Goal: Check status: Check status

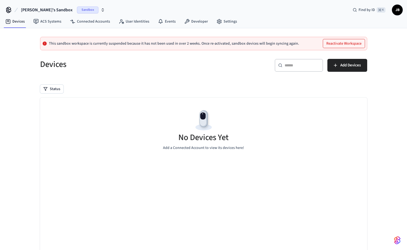
click at [77, 9] on span "Sandbox" at bounding box center [87, 9] width 21 height 7
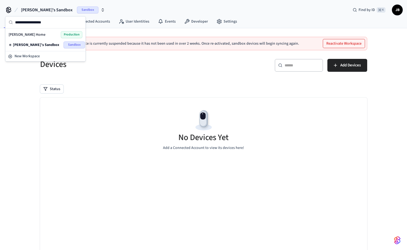
click at [37, 44] on span "[PERSON_NAME]'s Sandbox" at bounding box center [36, 44] width 46 height 5
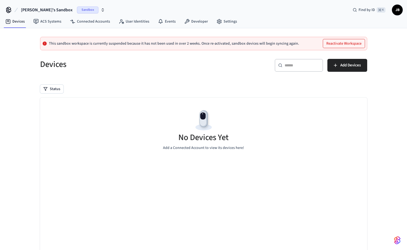
click at [77, 8] on span "Sandbox" at bounding box center [87, 9] width 21 height 7
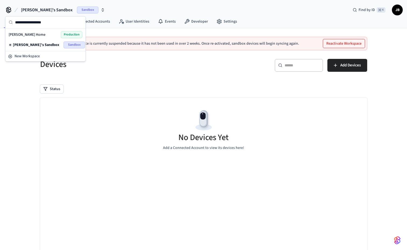
click at [49, 34] on div "[PERSON_NAME] Home Production" at bounding box center [46, 34] width 74 height 7
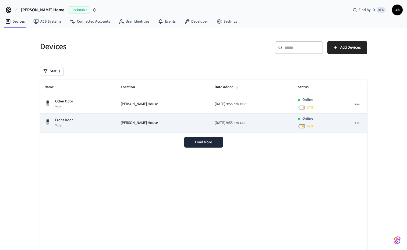
click at [169, 124] on div "[PERSON_NAME] House" at bounding box center [163, 123] width 85 height 6
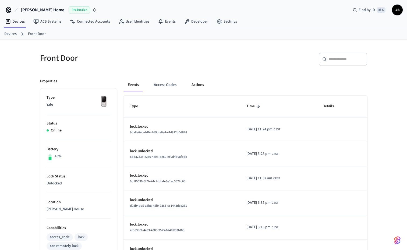
click at [193, 85] on button "Actions" at bounding box center [197, 84] width 21 height 13
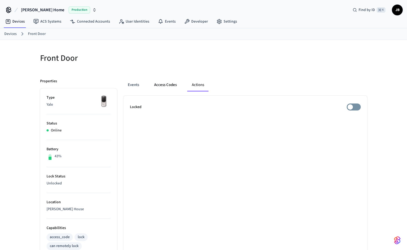
click at [170, 83] on button "Access Codes" at bounding box center [165, 84] width 31 height 13
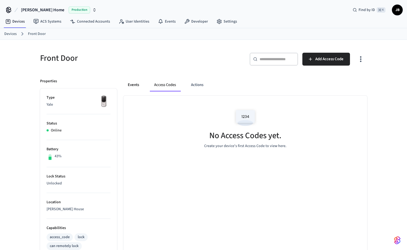
click at [130, 86] on button "Events" at bounding box center [133, 84] width 20 height 13
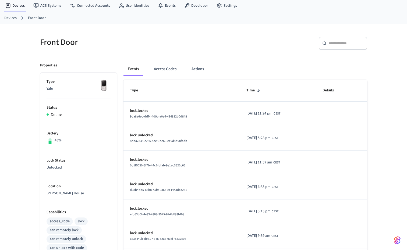
scroll to position [16, 0]
